Goal: Information Seeking & Learning: Learn about a topic

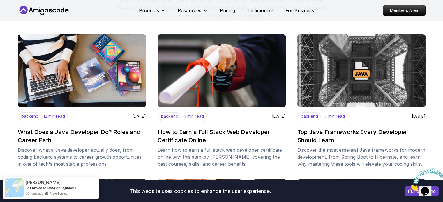
scroll to position [74, 0]
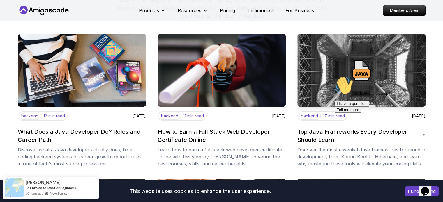
click at [320, 139] on h2 "Top Java Frameworks Every Developer Should Learn" at bounding box center [359, 136] width 125 height 16
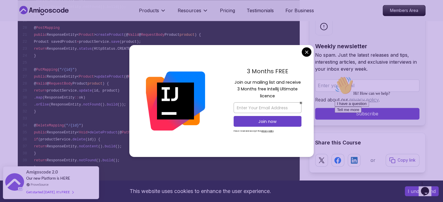
scroll to position [820, 0]
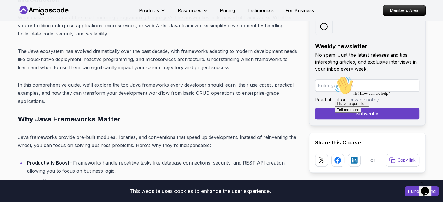
scroll to position [0, 0]
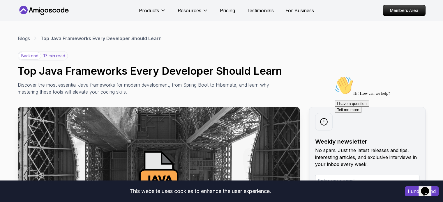
drag, startPoint x: 108, startPoint y: 122, endPoint x: 12, endPoint y: 72, distance: 108.5
copy div "Top Java Frameworks Every Developer Should Learn Discover the most essential Ja…"
click at [132, 57] on div "backend 17 min read Top Java Frameworks Every Developer Should Learn Discover t…" at bounding box center [221, 73] width 407 height 44
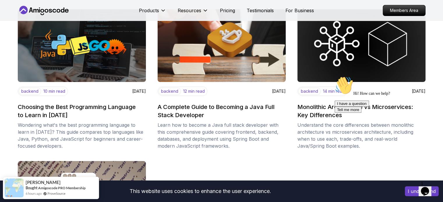
scroll to position [244, 0]
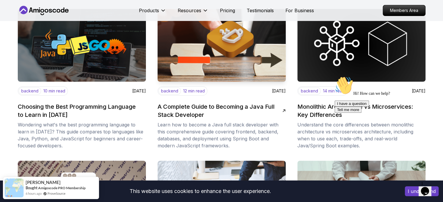
click at [192, 107] on h2 "A Complete Guide to Becoming a Java Full Stack Developer" at bounding box center [219, 111] width 125 height 16
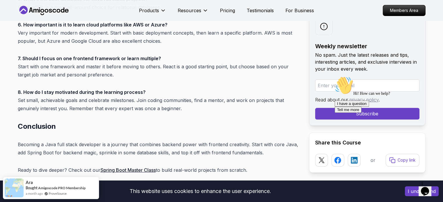
scroll to position [2420, 0]
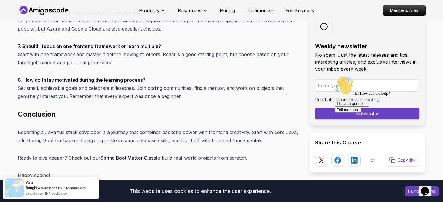
click at [180, 87] on p "8. How do I stay motivated during the learning process? Set small, achievable g…" at bounding box center [159, 88] width 282 height 24
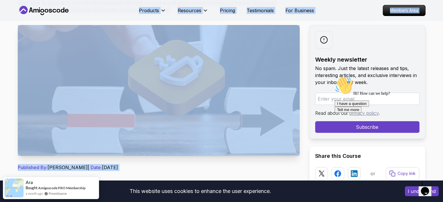
scroll to position [0, 0]
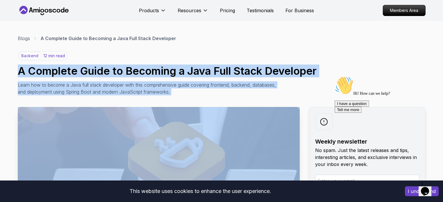
drag, startPoint x: 180, startPoint y: 88, endPoint x: 3, endPoint y: 64, distance: 178.0
copy div "A Complete Guide to Becoming a Java Full Stack Developer Learn how to become a …"
click at [171, 73] on h1 "A Complete Guide to Becoming a Java Full Stack Developer" at bounding box center [221, 71] width 407 height 12
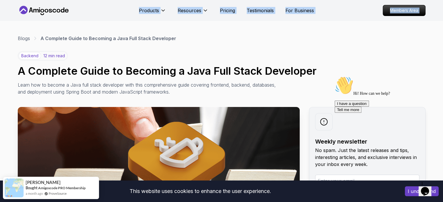
drag, startPoint x: 0, startPoint y: 38, endPoint x: 3, endPoint y: -18, distance: 56.3
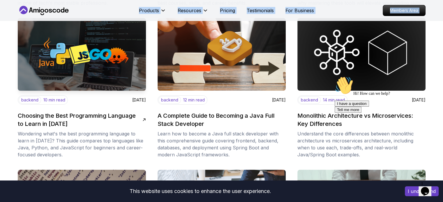
scroll to position [244, 0]
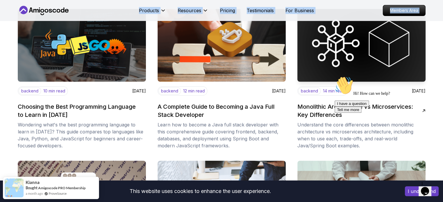
click at [306, 111] on h2 "Monolithic Architecture vs Microservices: Key Differences" at bounding box center [359, 111] width 125 height 16
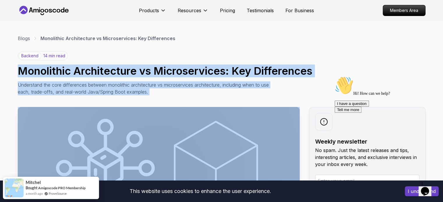
drag, startPoint x: 196, startPoint y: 151, endPoint x: 16, endPoint y: 72, distance: 196.7
copy div "Monolithic Architecture vs Microservices: Key Differences Understand the core d…"
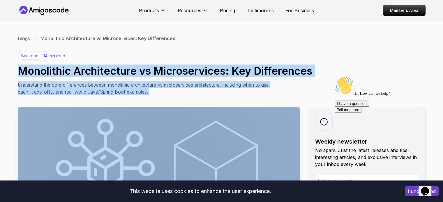
click at [151, 81] on div "backend 14 min read Monolithic Architecture vs Microservices: Key Differences U…" at bounding box center [221, 73] width 407 height 44
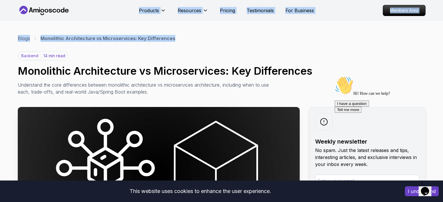
drag, startPoint x: 0, startPoint y: 47, endPoint x: 6, endPoint y: -16, distance: 63.7
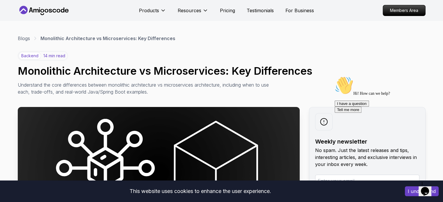
click at [6, 18] on div "Products Resources Pricing Testimonials For Business Members Area" at bounding box center [221, 10] width 443 height 21
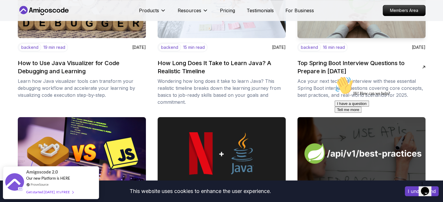
scroll to position [439, 0]
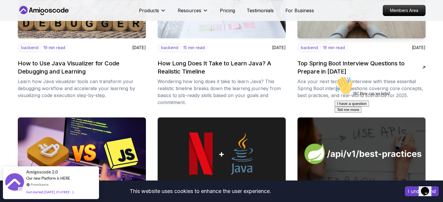
click at [315, 71] on h2 "Top Spring Boot Interview Questions to Prepare in [DATE]" at bounding box center [359, 67] width 125 height 16
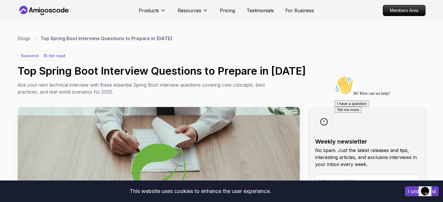
drag, startPoint x: 186, startPoint y: 100, endPoint x: 12, endPoint y: 62, distance: 177.9
copy div "Top Spring Boot Interview Questions to Prepare in [DATE] Ace your next technica…"
click at [167, 84] on p "Ace your next technical interview with these essential Spring Boot interview qu…" at bounding box center [148, 88] width 261 height 14
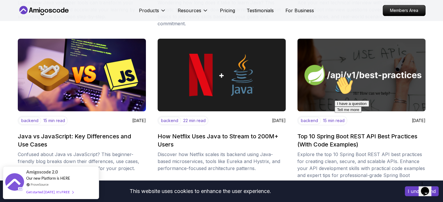
scroll to position [518, 0]
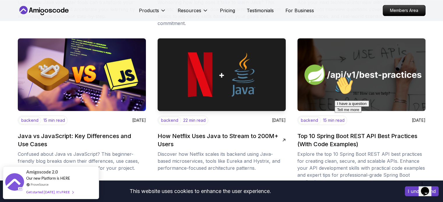
click at [192, 132] on h2 "How Netflix Uses Java to Stream to 200M+ Users" at bounding box center [219, 140] width 125 height 16
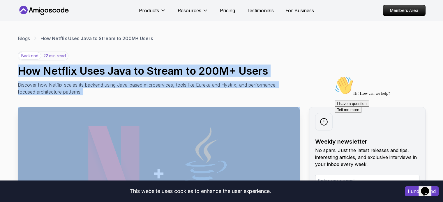
drag, startPoint x: 201, startPoint y: 160, endPoint x: 12, endPoint y: 66, distance: 211.2
copy div "Lor Ipsumdo Sita Cons ad Elitse do 693E+ Tempo Incididu utl Etdolor magnaa eni …"
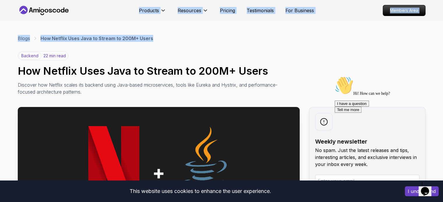
drag, startPoint x: 0, startPoint y: 53, endPoint x: 6, endPoint y: -15, distance: 68.3
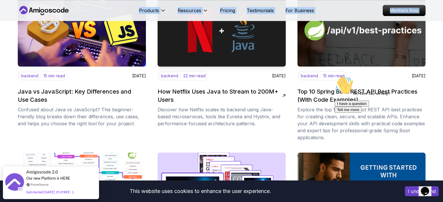
scroll to position [565, 0]
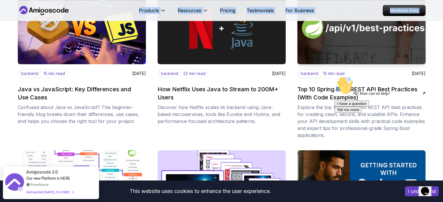
click at [310, 90] on h2 "Top 10 Spring Boot REST API Best Practices (With Code Examples)" at bounding box center [359, 93] width 125 height 16
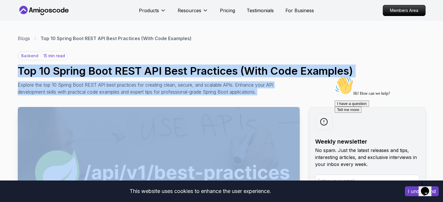
drag, startPoint x: 148, startPoint y: 127, endPoint x: 13, endPoint y: 72, distance: 145.5
copy div "Top 10 Spring Boot REST API Best Practices (With Code Examples) Explore the top…"
click at [163, 87] on p "Explore the top 10 Spring Boot REST API best practices for creating clean, secu…" at bounding box center [148, 88] width 261 height 14
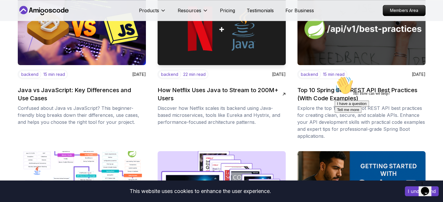
scroll to position [565, 0]
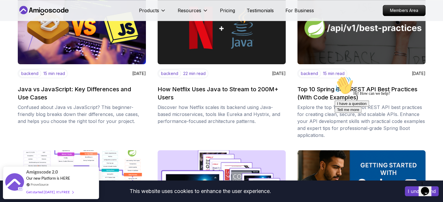
click at [334, 76] on icon "Chat attention grabber" at bounding box center [334, 76] width 0 height 0
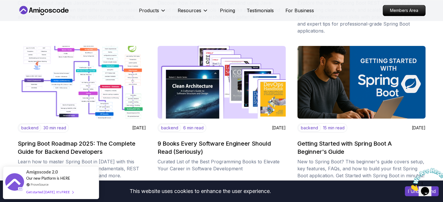
scroll to position [670, 0]
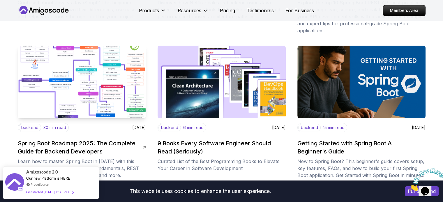
click at [65, 140] on h2 "Spring Boot Roadmap 2025: The Complete Guide for Backend Developers" at bounding box center [80, 147] width 125 height 16
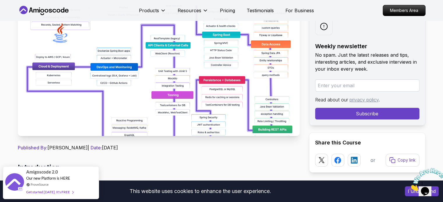
scroll to position [102, 0]
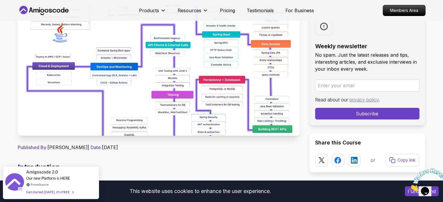
click at [192, 88] on img at bounding box center [159, 70] width 282 height 131
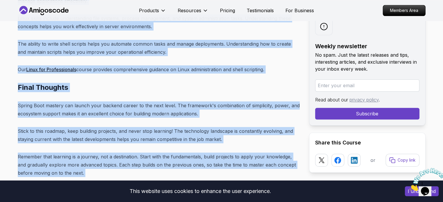
scroll to position [7343, 0]
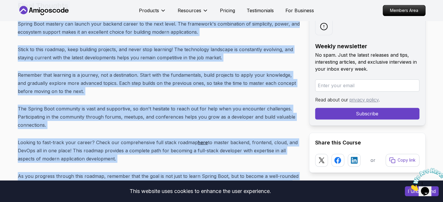
drag, startPoint x: 18, startPoint y: 67, endPoint x: 160, endPoint y: 141, distance: 159.9
copy div "Spring Boot Roadmap 2025: The Complete Guide for Backend Developers Learn how t…"
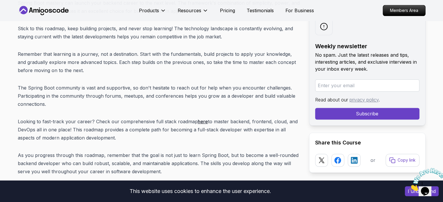
scroll to position [7356, 0]
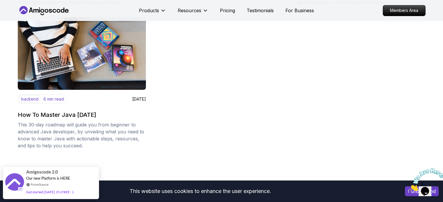
scroll to position [844, 0]
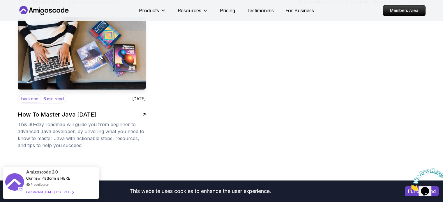
click at [96, 116] on h2 "How To Master Java [DATE]" at bounding box center [57, 115] width 78 height 8
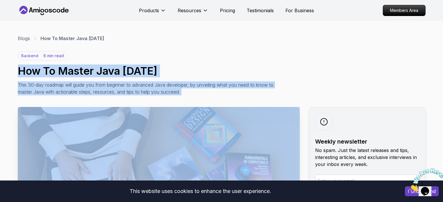
drag, startPoint x: 115, startPoint y: 105, endPoint x: 18, endPoint y: 67, distance: 104.2
copy div "How To Master Java [DATE] This 30-day roadmap will guide you from beginner to a…"
click at [206, 85] on p "This 30-day roadmap will guide you from beginner to advanced Java developer, by…" at bounding box center [148, 88] width 261 height 14
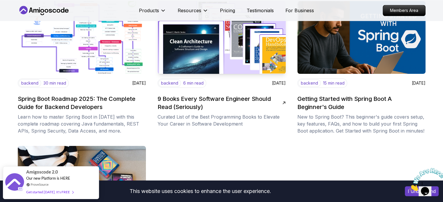
scroll to position [687, 0]
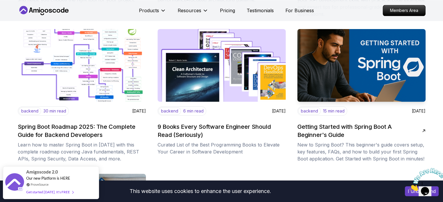
drag, startPoint x: 166, startPoint y: 117, endPoint x: 314, endPoint y: 133, distance: 148.7
click at [314, 133] on h2 "Getting Started with Spring Boot A Beginner's Guide" at bounding box center [359, 131] width 125 height 16
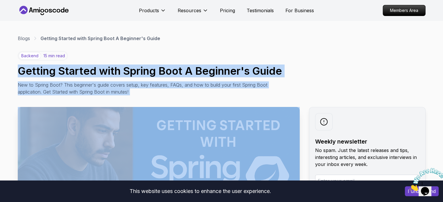
drag, startPoint x: 226, startPoint y: 134, endPoint x: 14, endPoint y: 65, distance: 223.2
copy div "Loremip Dolorsi amet Consec Adip E Seddoeiu't Incid Utl et Dolore Magn? Aliq en…"
click at [201, 73] on h1 "Getting Started with Spring Boot A Beginner's Guide" at bounding box center [221, 71] width 407 height 12
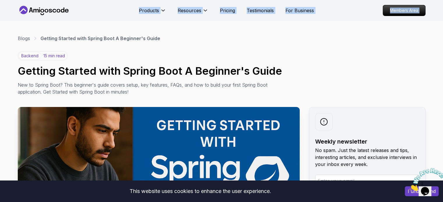
drag, startPoint x: 0, startPoint y: 42, endPoint x: 14, endPoint y: -8, distance: 51.1
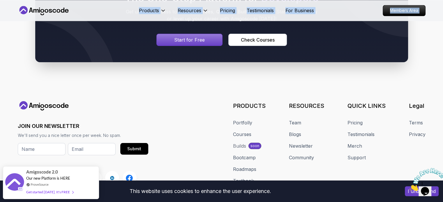
scroll to position [1100, 0]
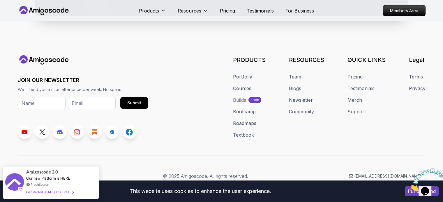
click at [186, 130] on div "JOIN OUR NEWSLETTER We'll send you a nice letter once per week. No spam. Submit…" at bounding box center [221, 97] width 407 height 84
click at [295, 86] on link "Blogs" at bounding box center [295, 88] width 12 height 7
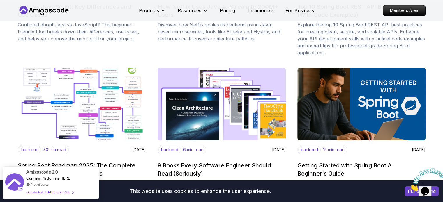
scroll to position [628, 0]
